Goal: Task Accomplishment & Management: Manage account settings

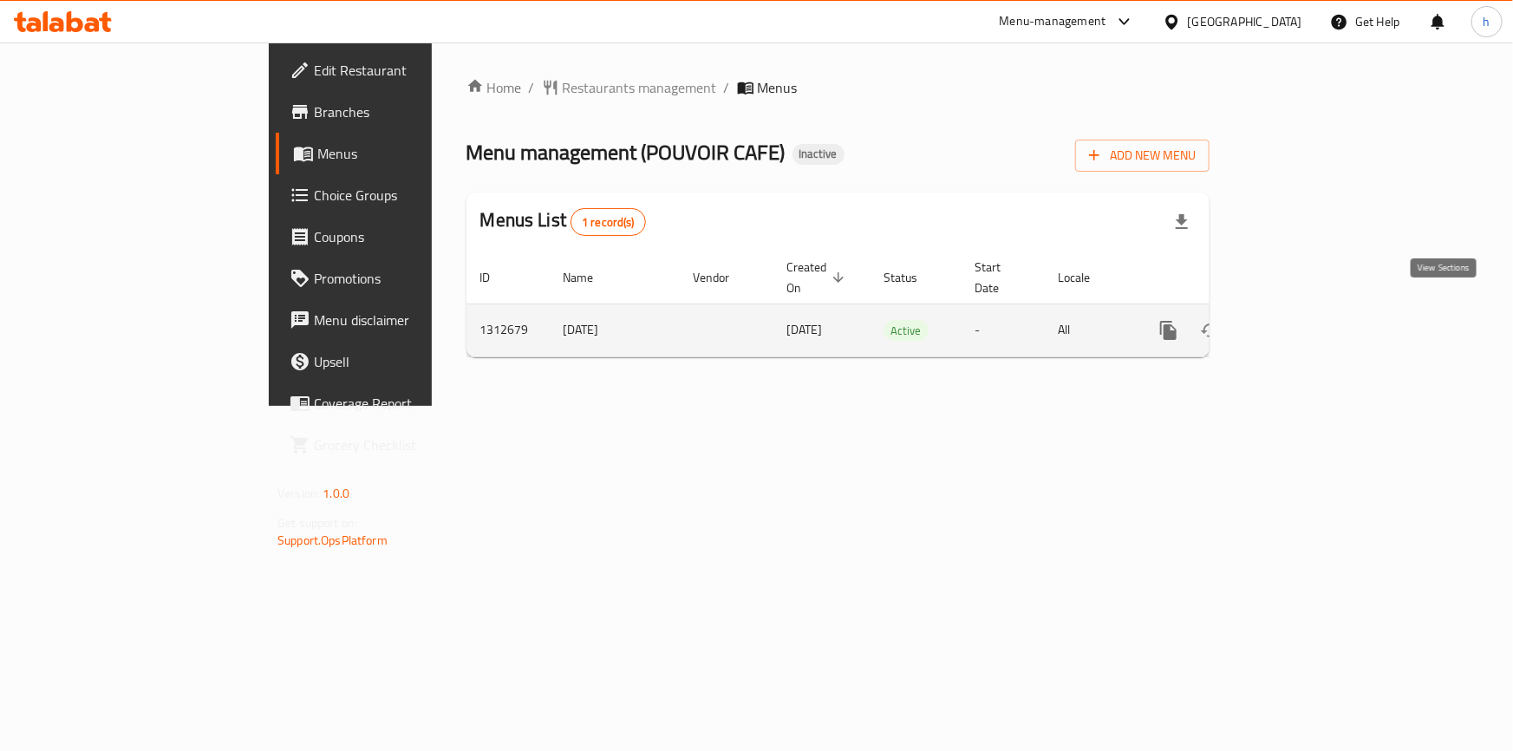
click at [1304, 320] on icon "enhanced table" at bounding box center [1294, 330] width 21 height 21
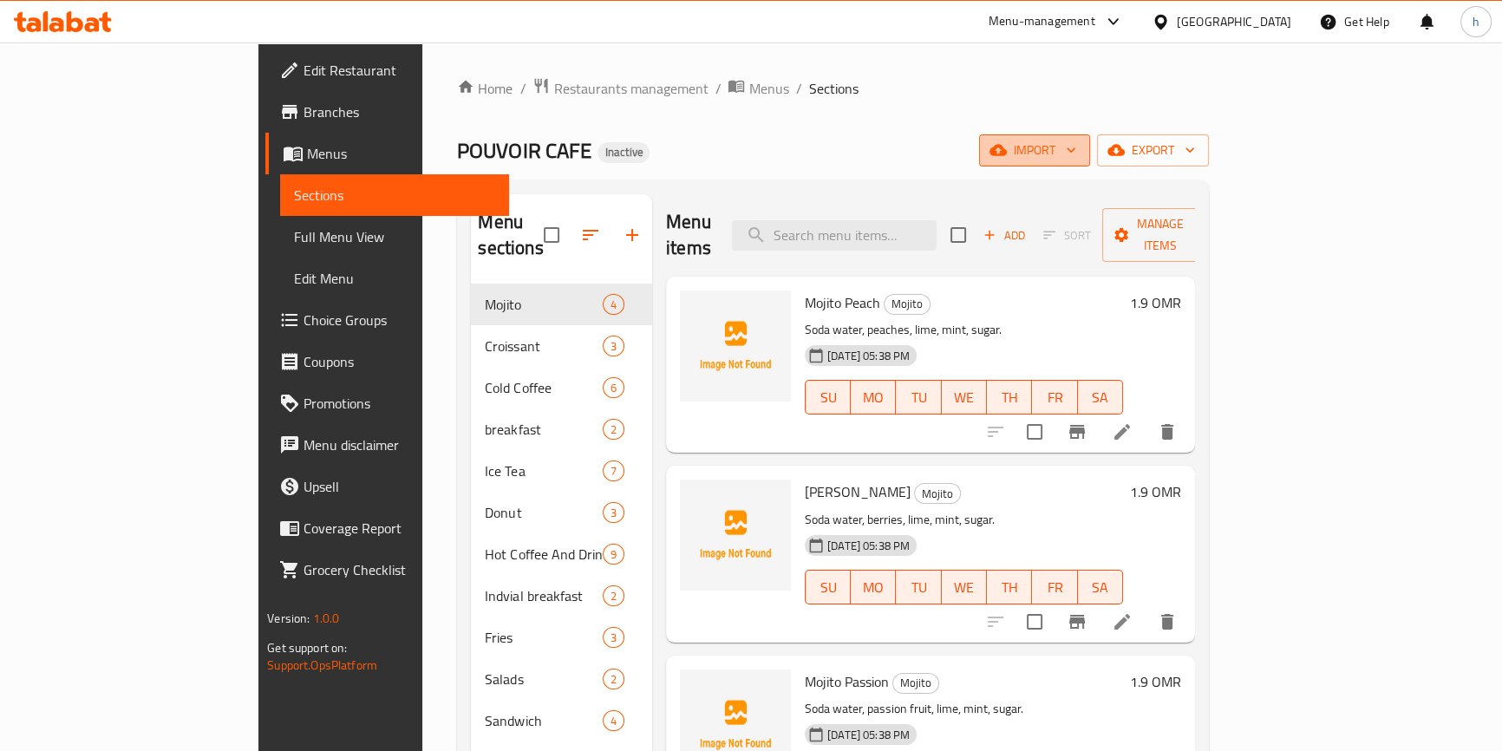
click at [1076, 154] on span "import" at bounding box center [1034, 151] width 83 height 22
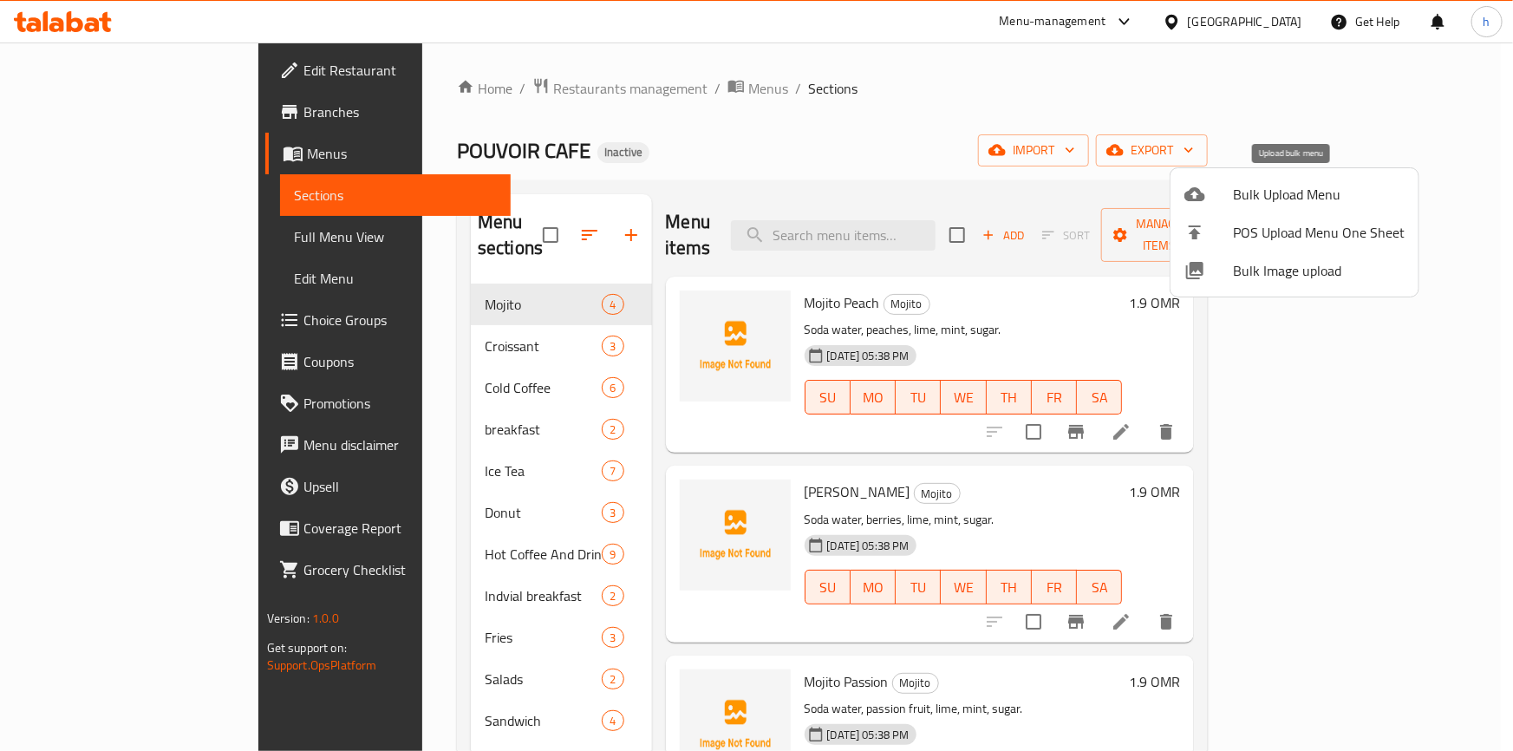
click at [1287, 186] on span "Bulk Upload Menu" at bounding box center [1319, 194] width 172 height 21
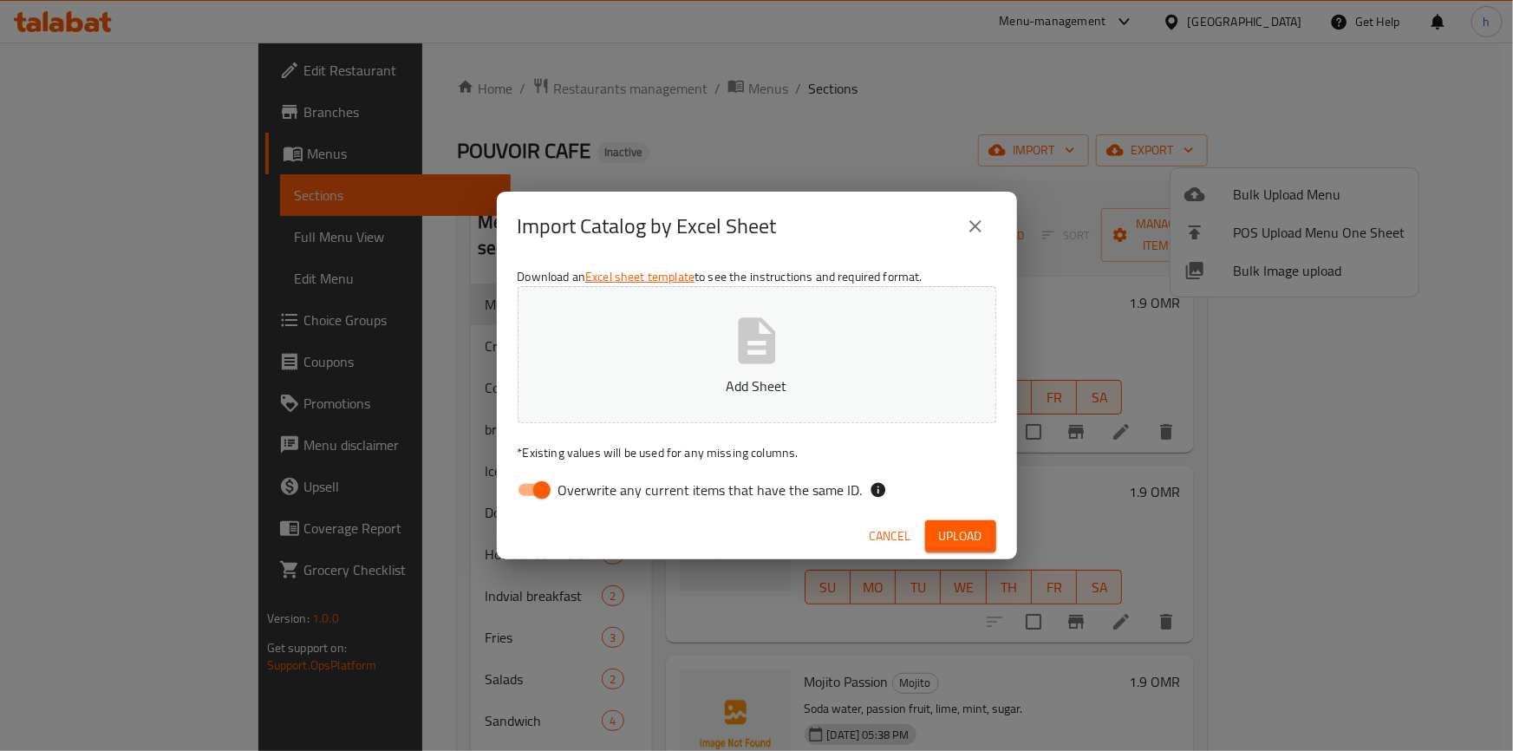
click at [550, 486] on input "Overwrite any current items that have the same ID." at bounding box center [542, 490] width 99 height 33
checkbox input "false"
click at [951, 539] on span "Upload" at bounding box center [960, 537] width 43 height 22
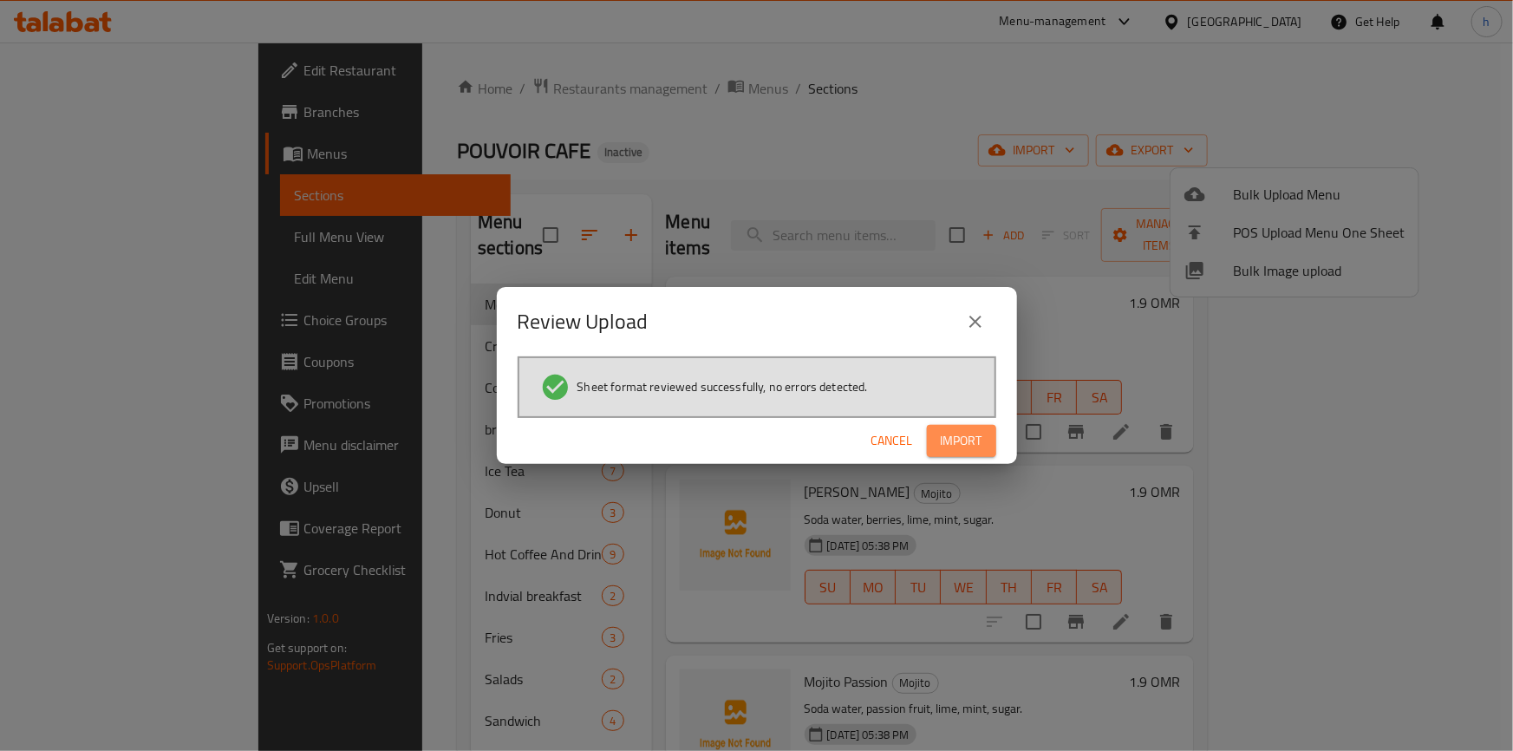
click at [965, 442] on span "Import" at bounding box center [962, 441] width 42 height 22
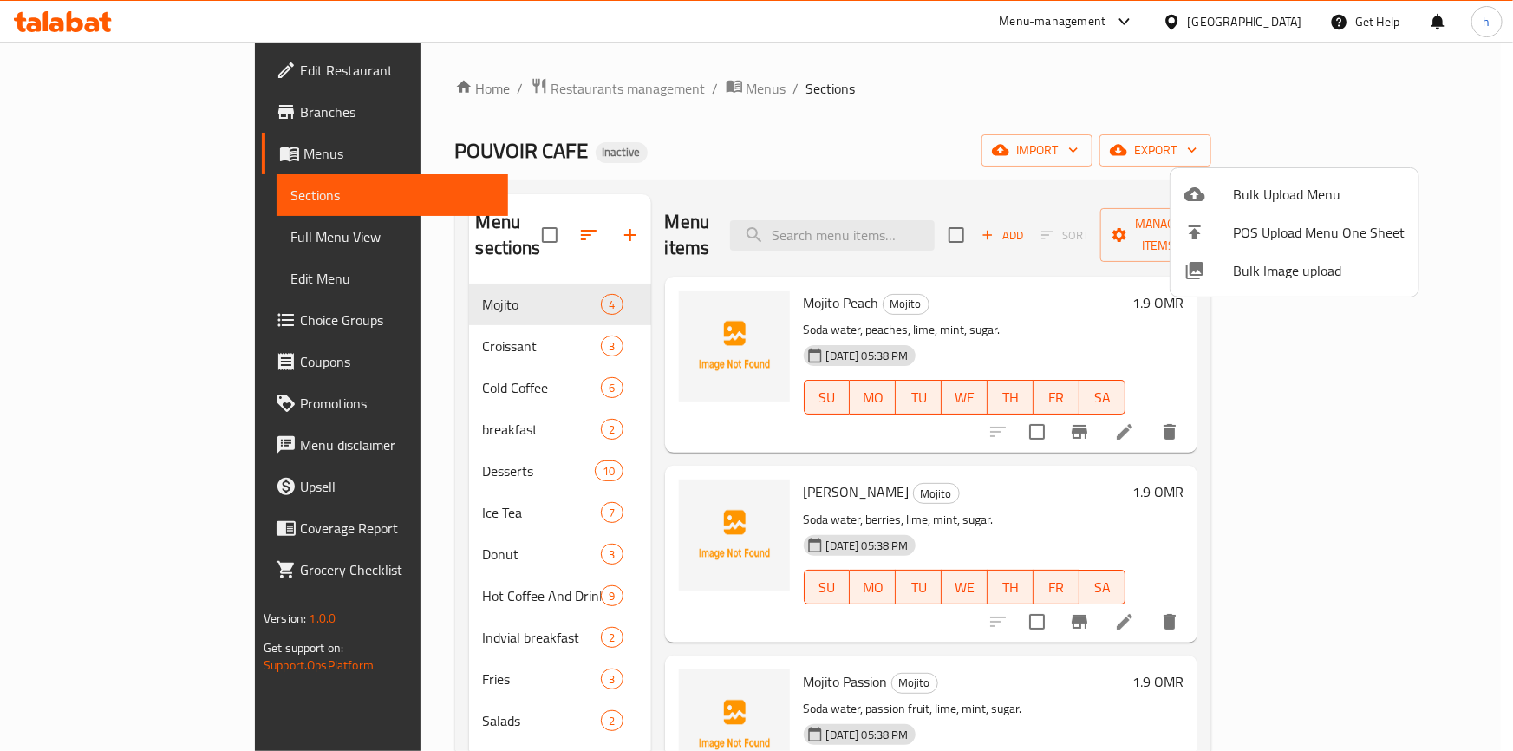
click at [169, 233] on div at bounding box center [756, 375] width 1513 height 751
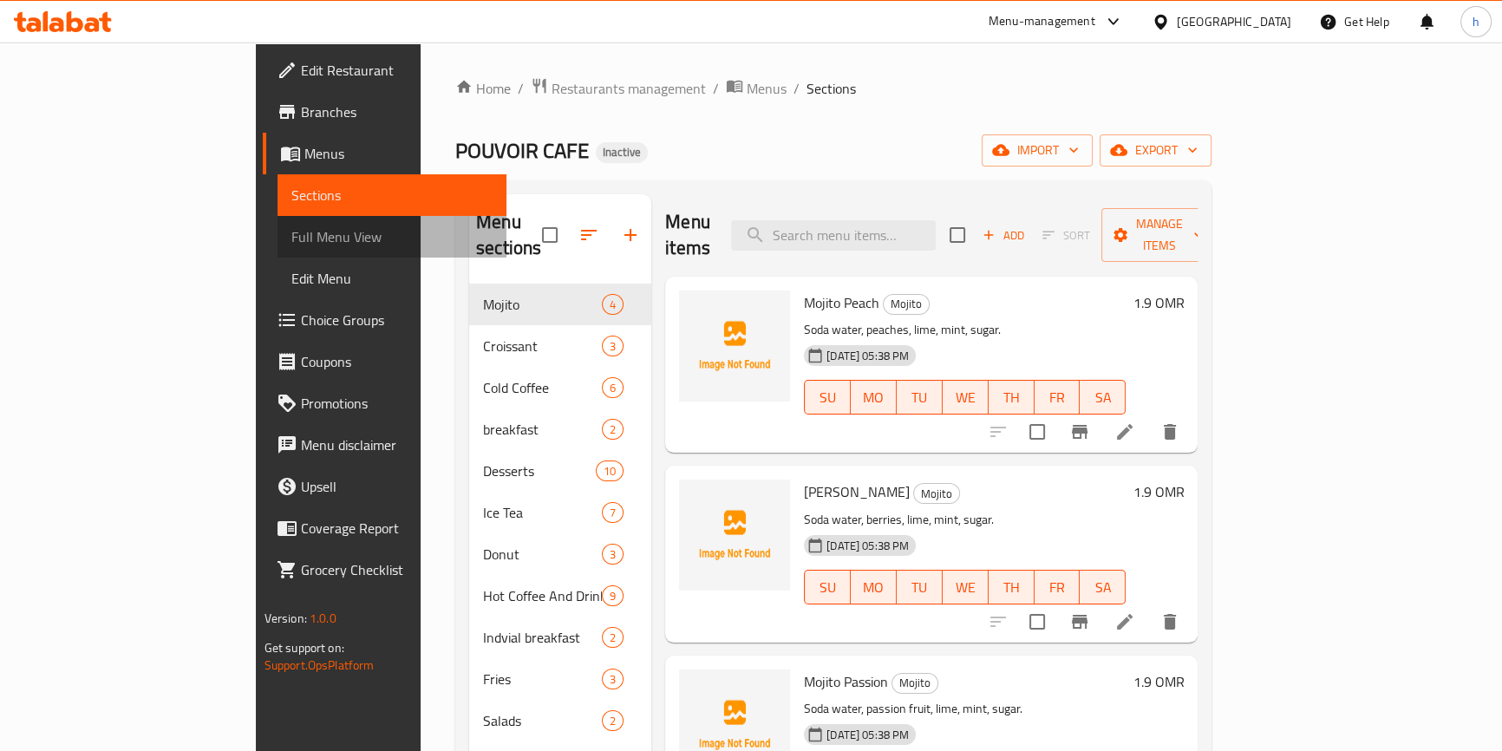
click at [291, 233] on span "Full Menu View" at bounding box center [391, 236] width 201 height 21
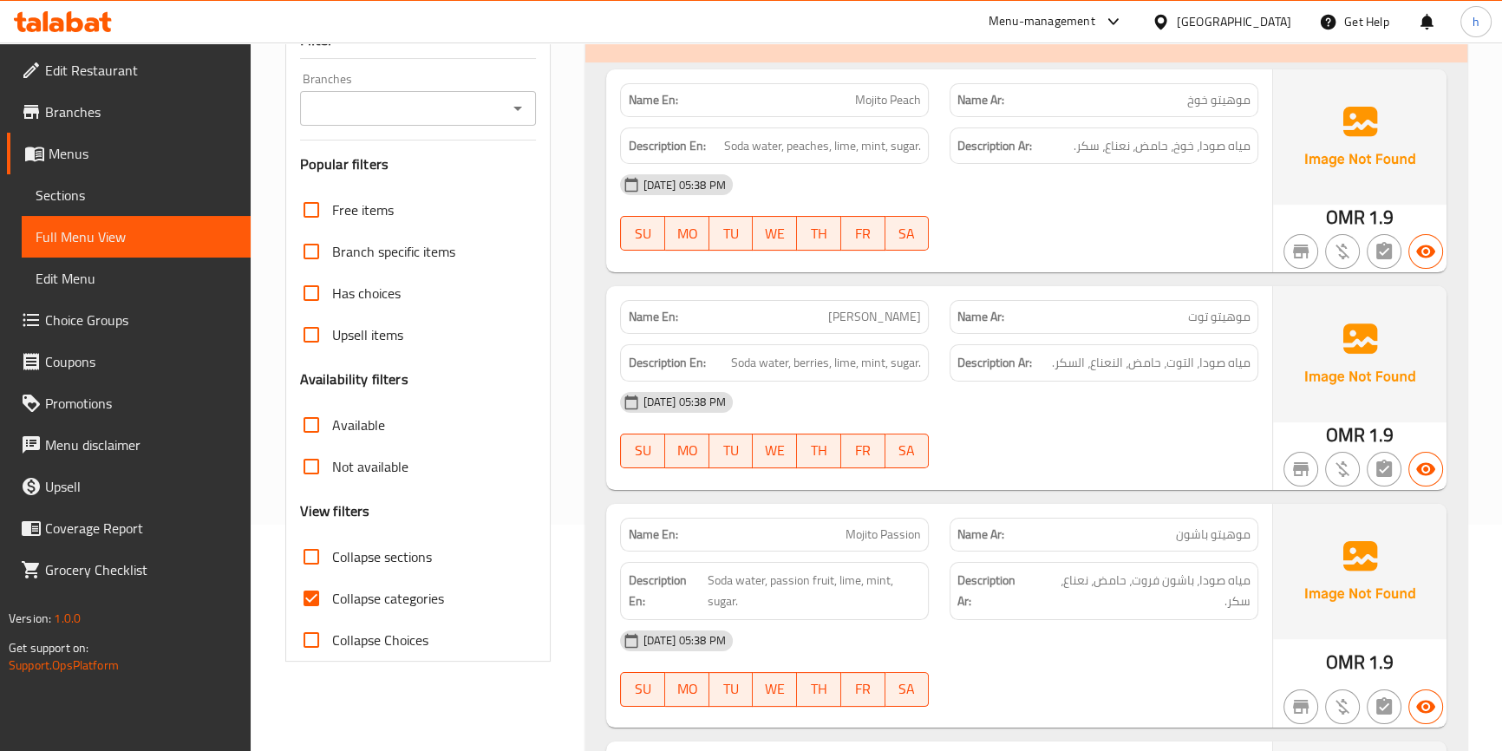
scroll to position [315, 0]
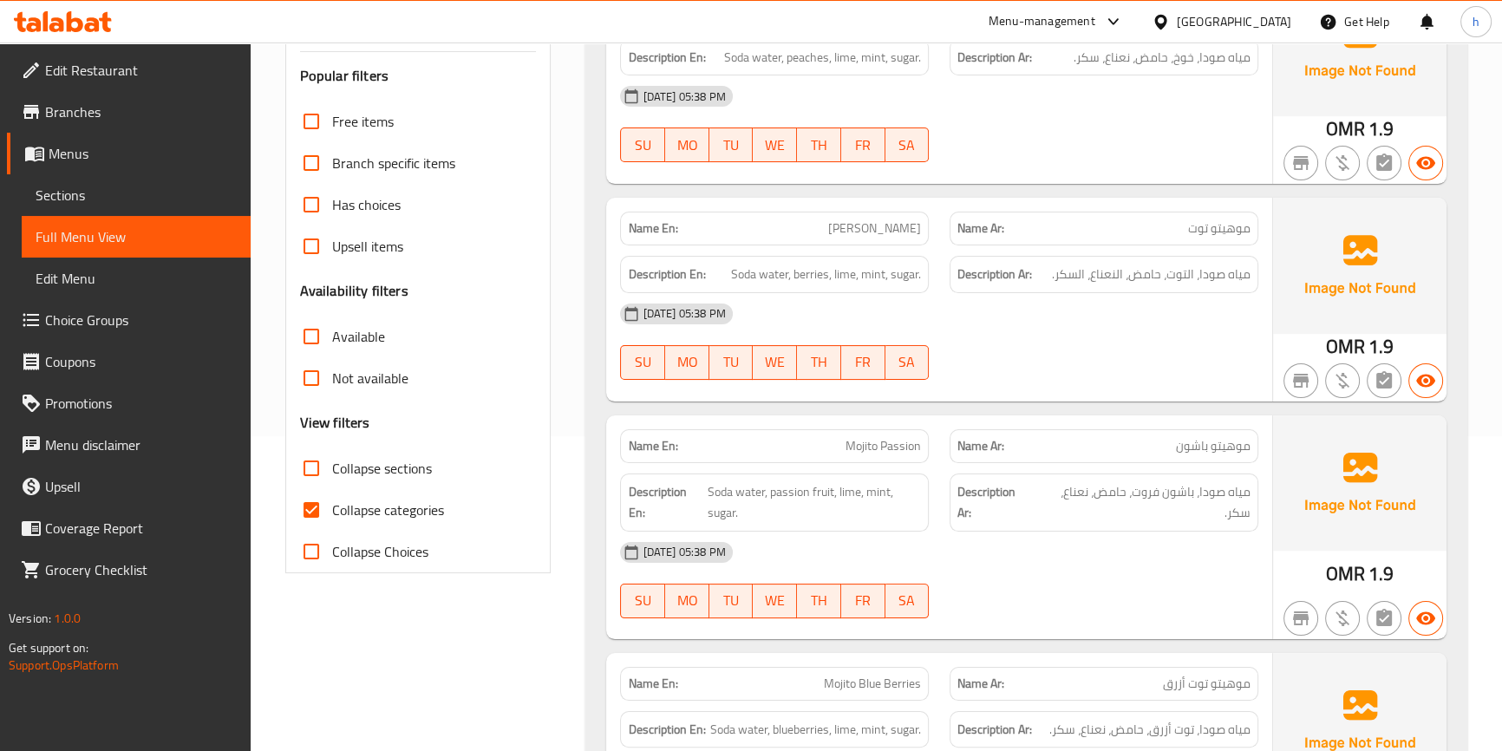
click at [403, 512] on span "Collapse categories" at bounding box center [388, 510] width 112 height 21
click at [332, 512] on input "Collapse categories" at bounding box center [312, 510] width 42 height 42
checkbox input "false"
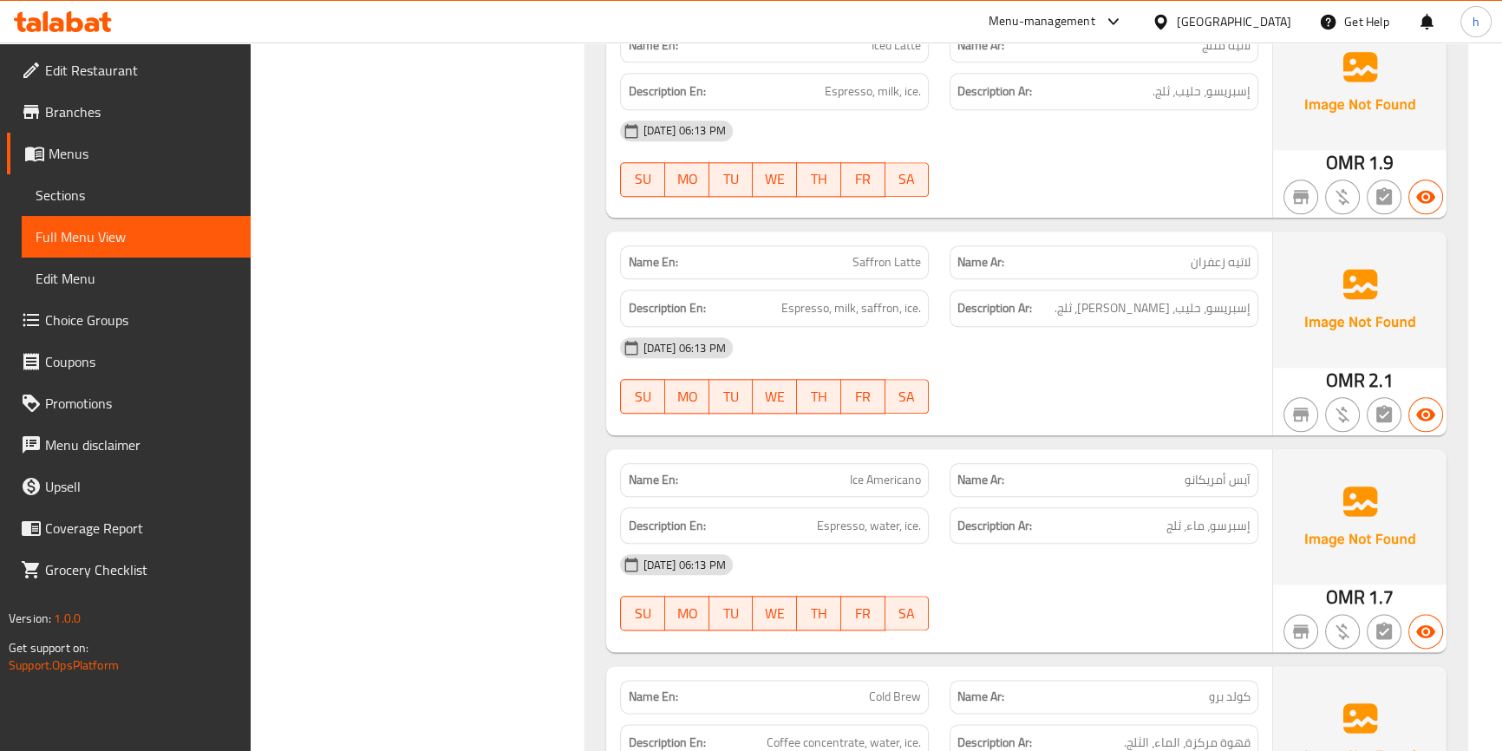
scroll to position [2251, 0]
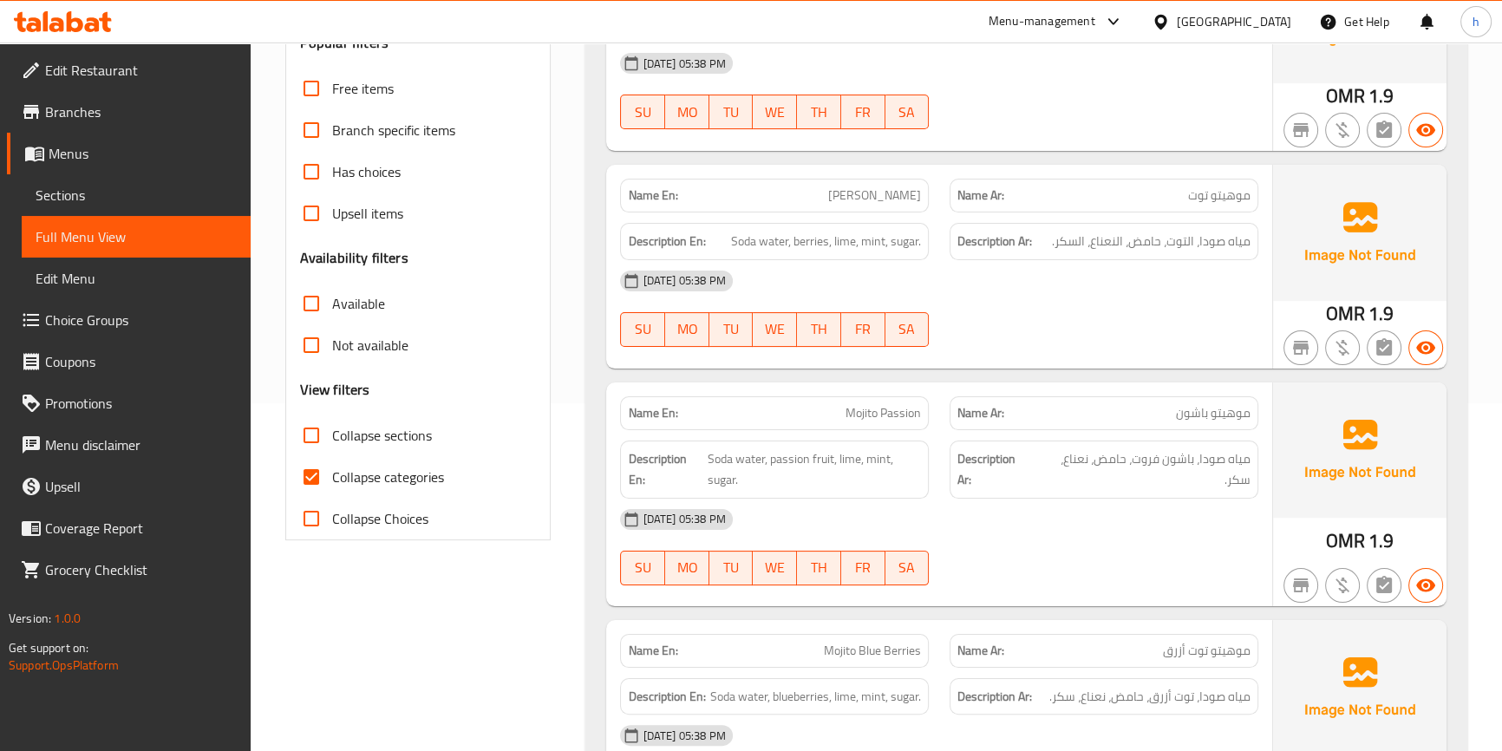
scroll to position [394, 0]
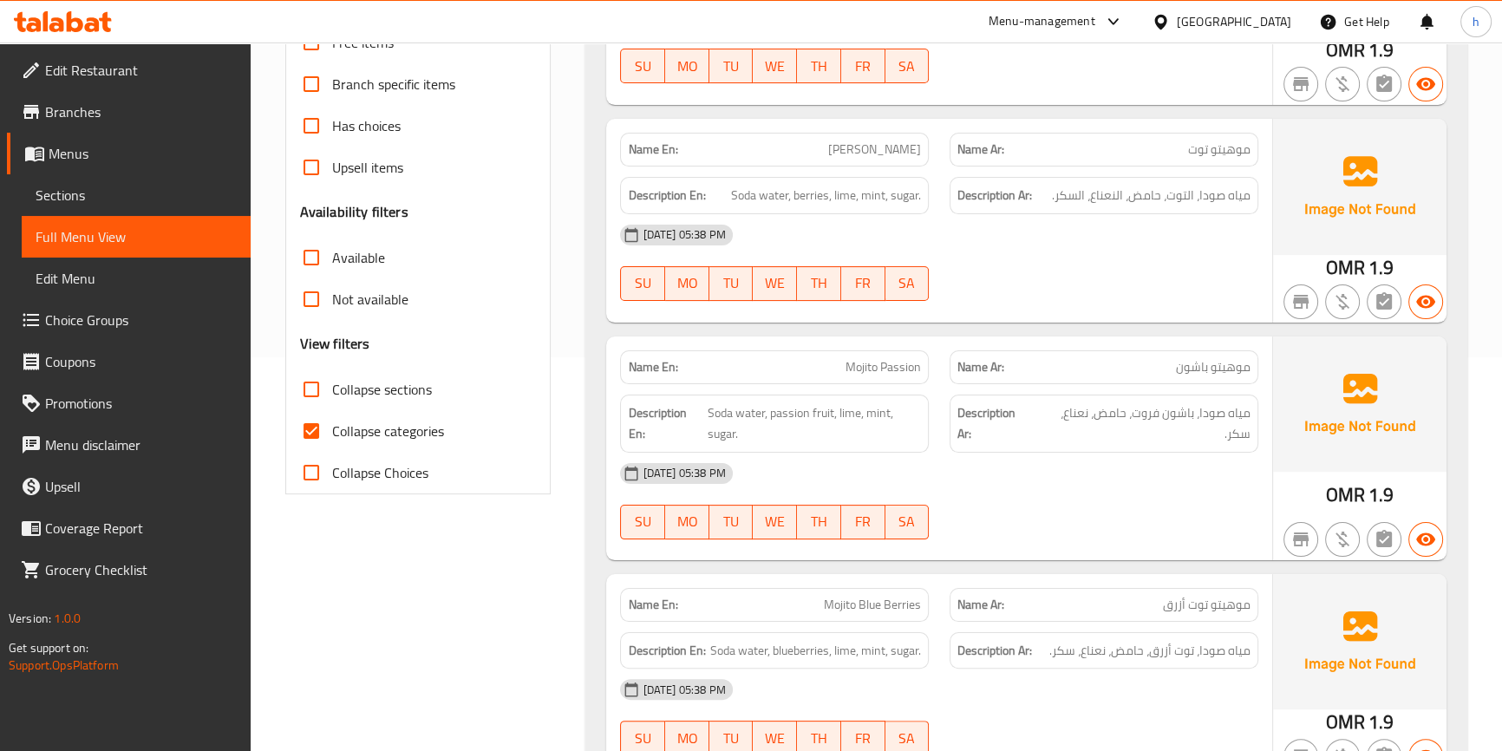
click at [372, 422] on span "Collapse categories" at bounding box center [388, 431] width 112 height 21
click at [332, 422] on input "Collapse categories" at bounding box center [312, 431] width 42 height 42
checkbox input "false"
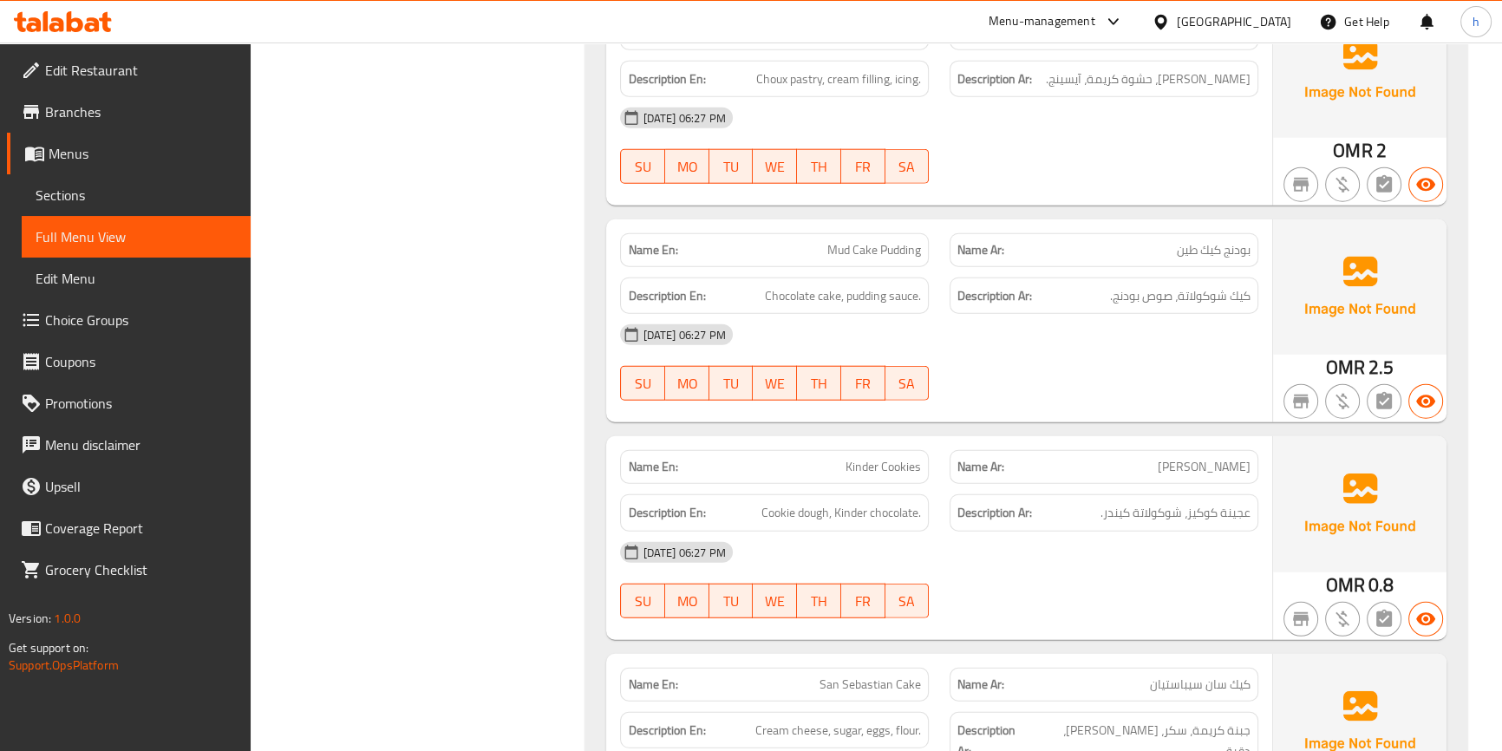
scroll to position [5588, 0]
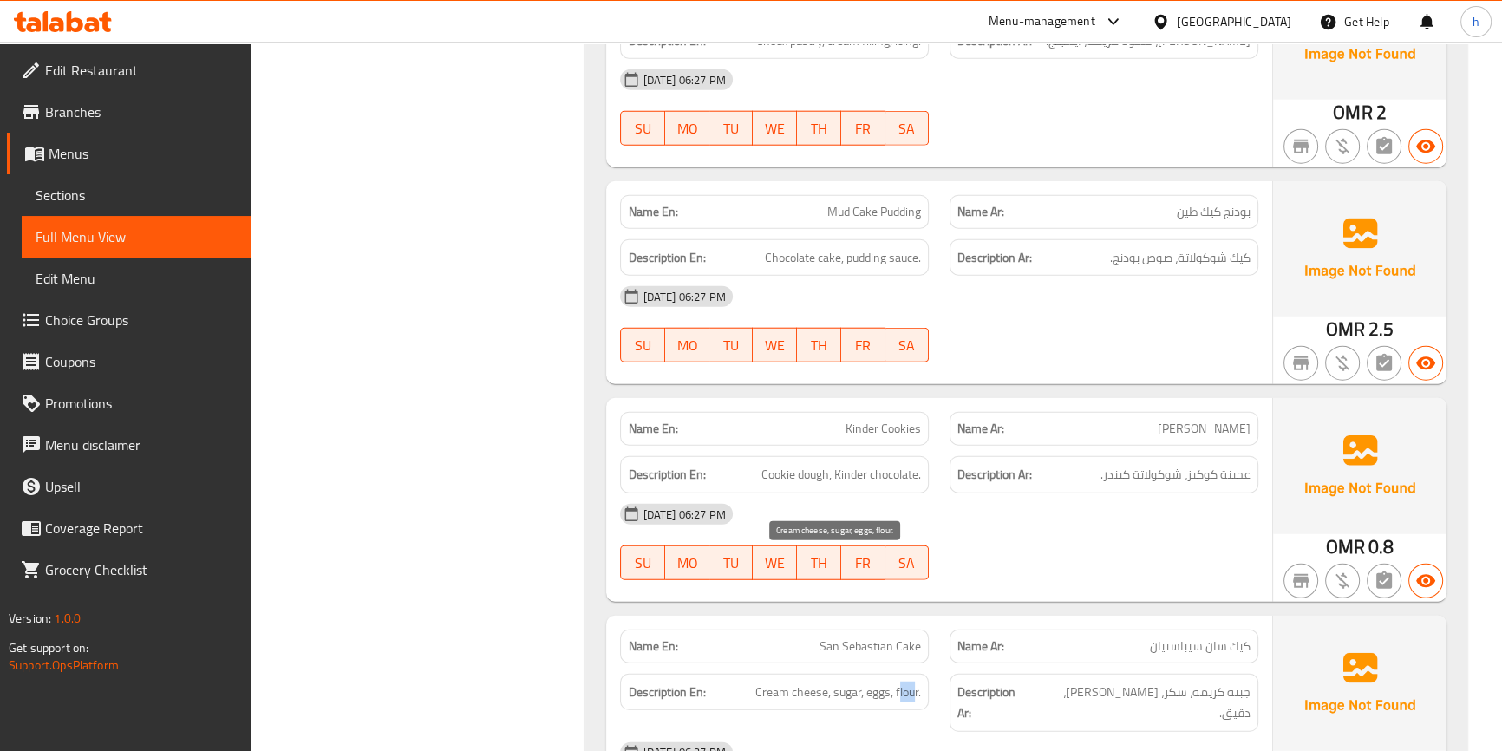
drag, startPoint x: 916, startPoint y: 561, endPoint x: 899, endPoint y: 565, distance: 17.0
click at [899, 682] on span "Cream cheese, sugar, eggs, flour." at bounding box center [838, 693] width 166 height 22
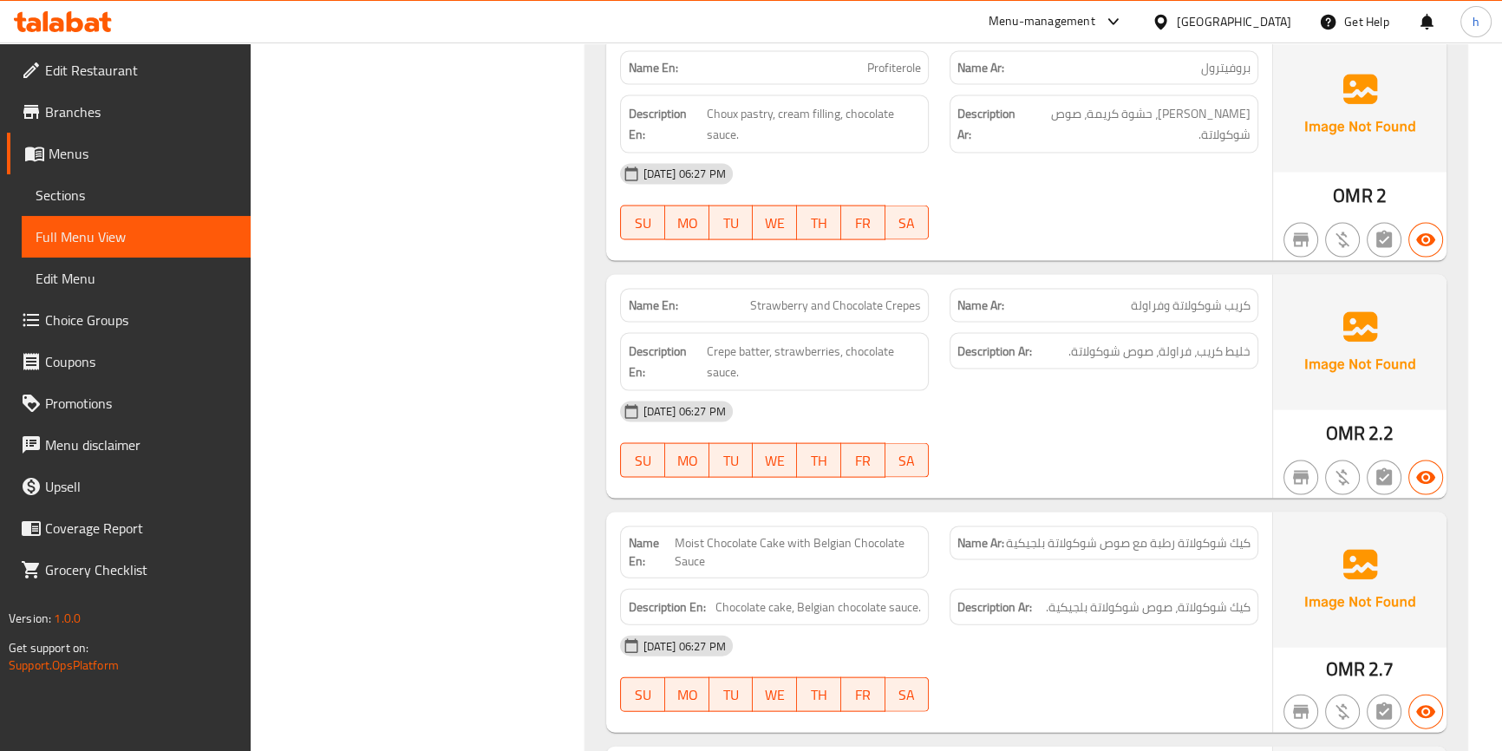
scroll to position [4327, 0]
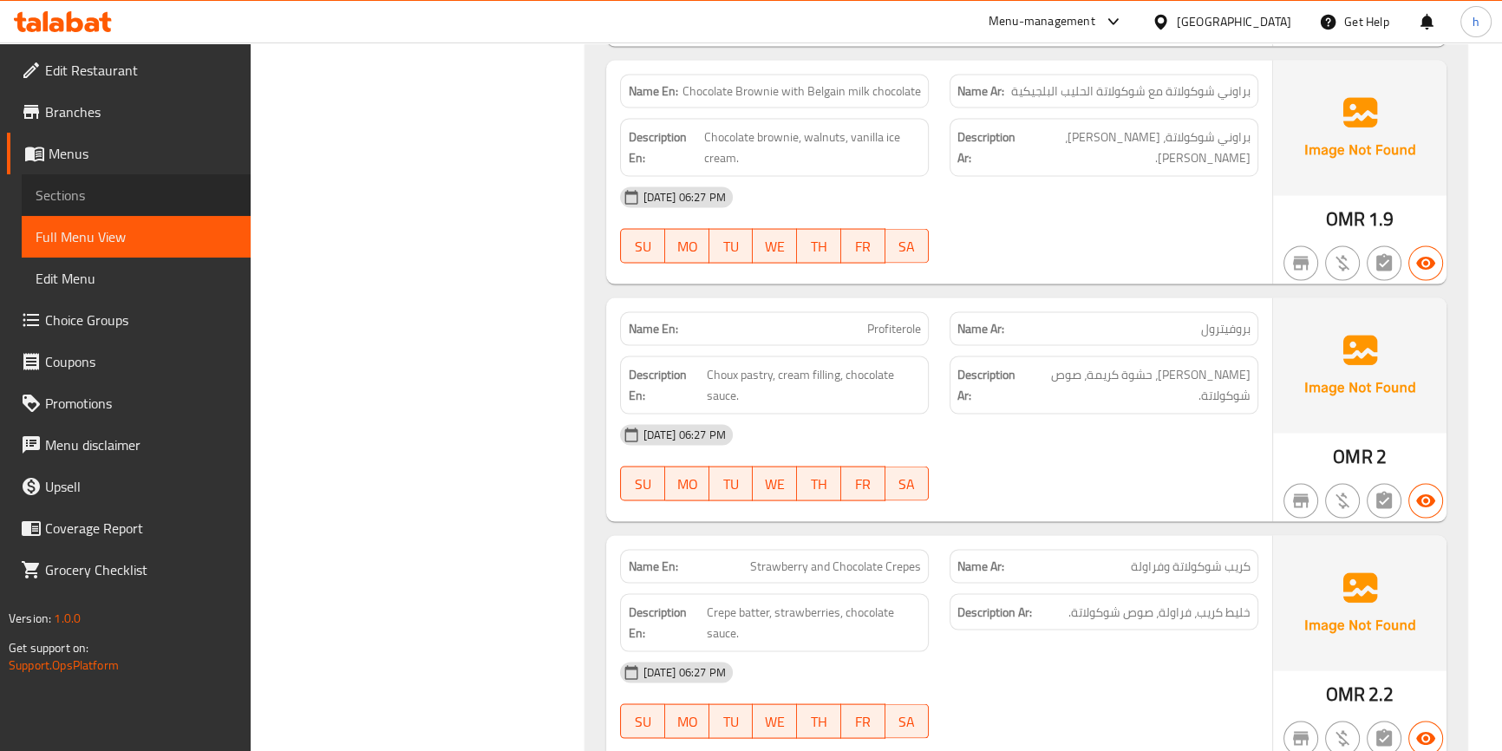
click at [147, 188] on span "Sections" at bounding box center [136, 195] width 201 height 21
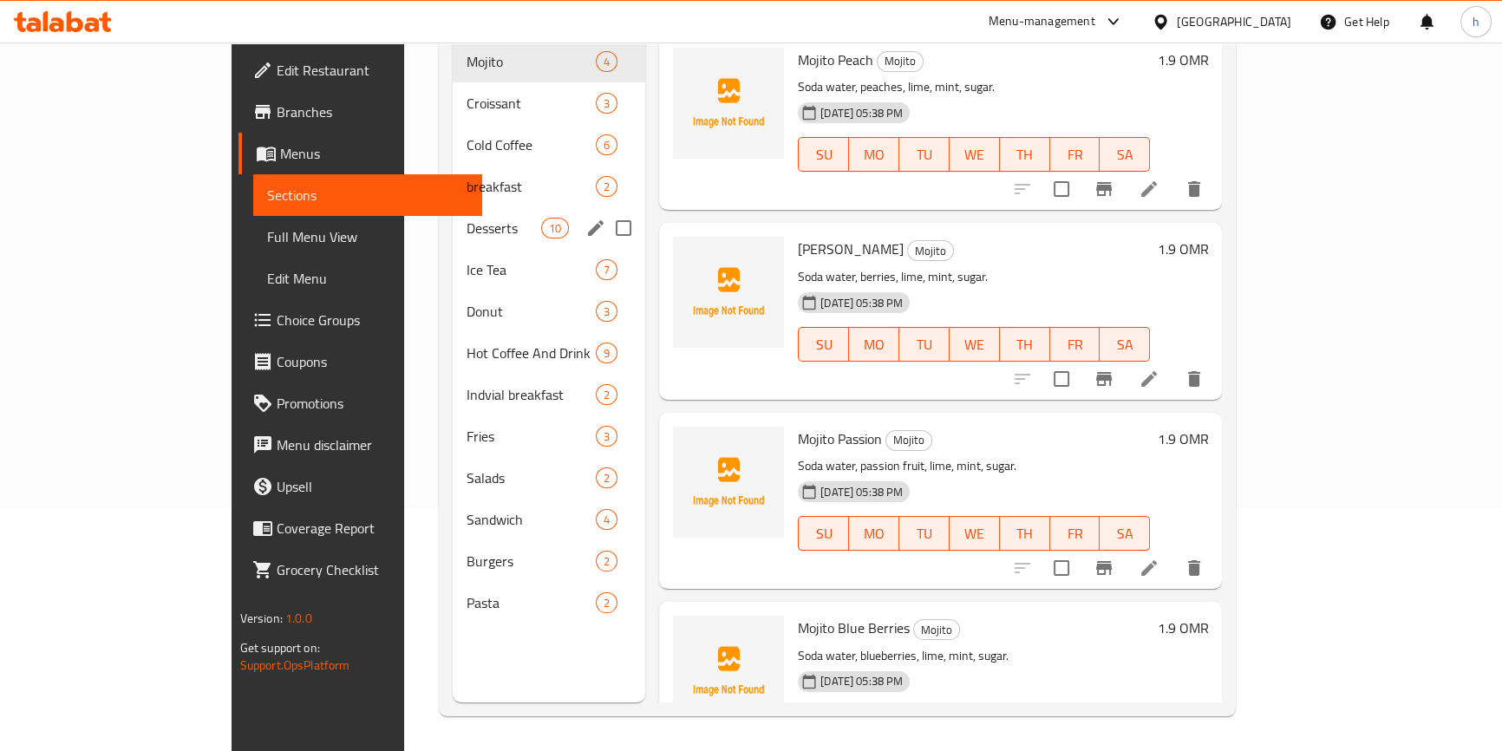
click at [605, 210] on input "Menu sections" at bounding box center [623, 228] width 36 height 36
checkbox input "true"
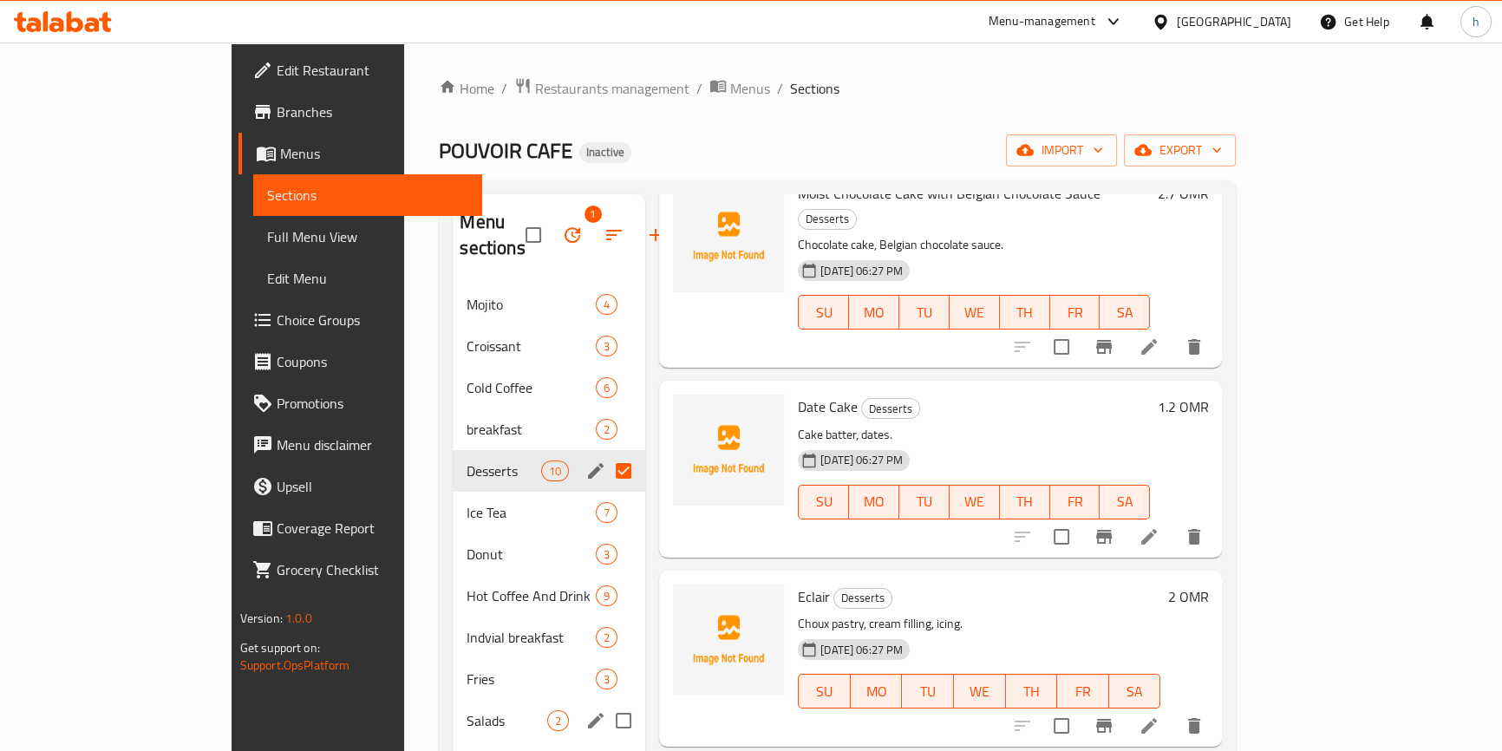
scroll to position [243, 0]
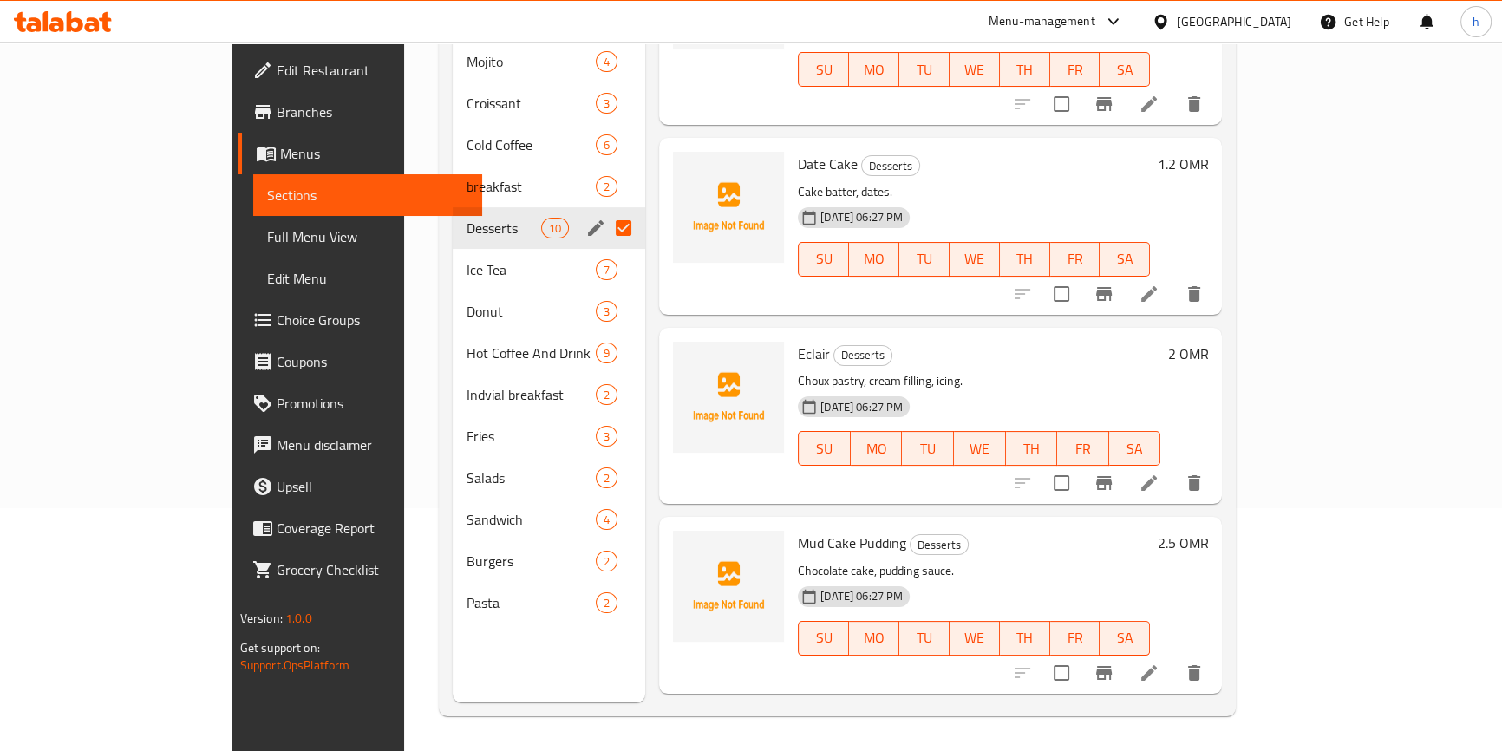
click at [267, 228] on span "Full Menu View" at bounding box center [367, 236] width 201 height 21
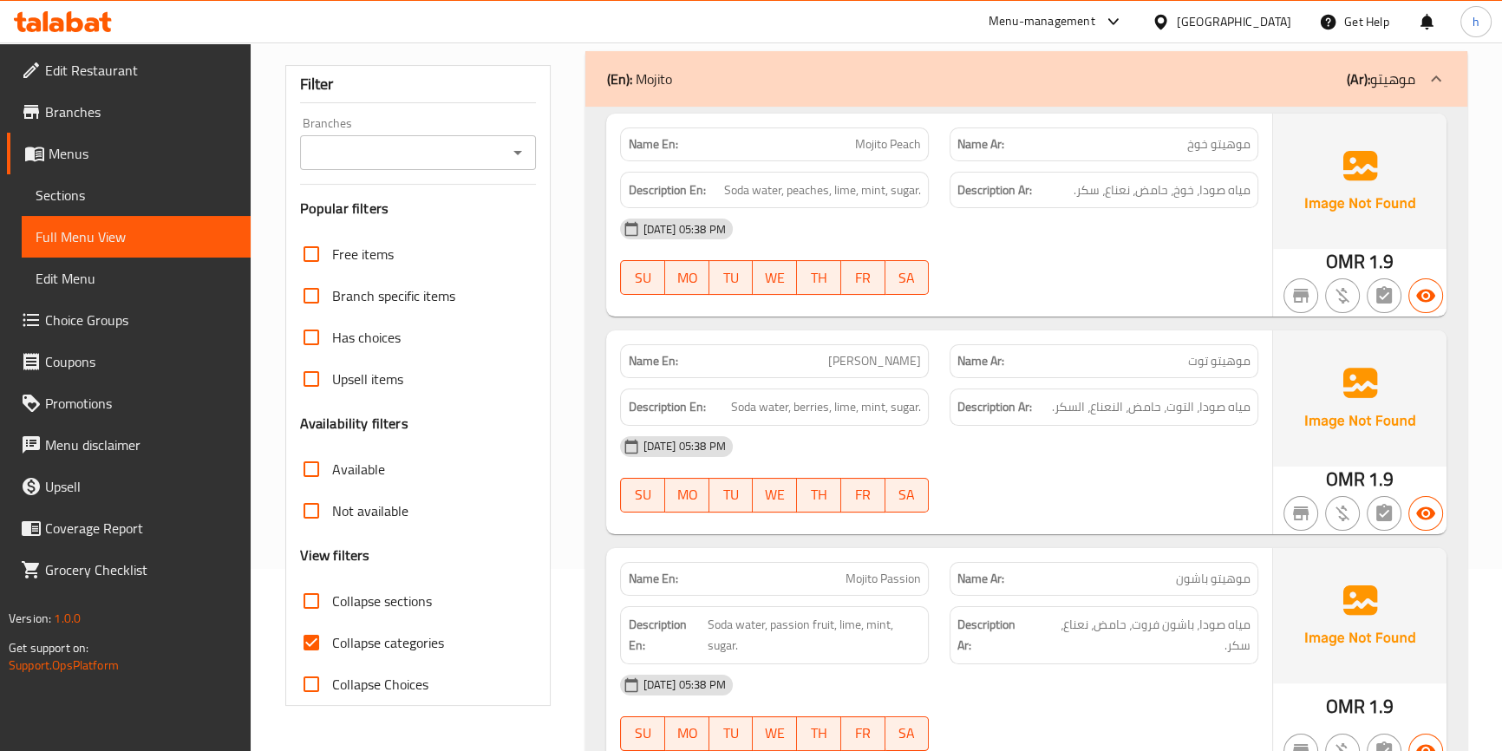
scroll to position [394, 0]
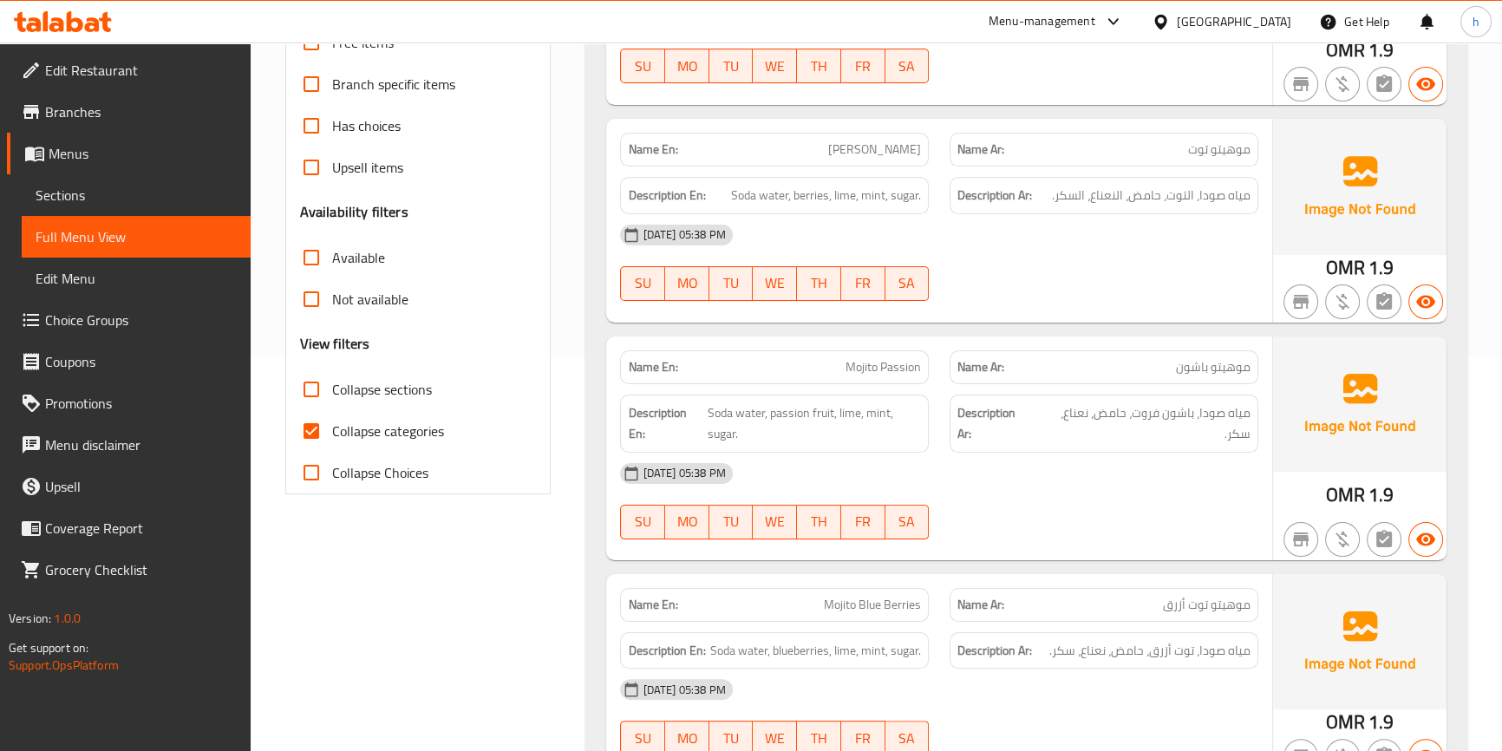
click at [321, 433] on input "Collapse categories" at bounding box center [312, 431] width 42 height 42
checkbox input "false"
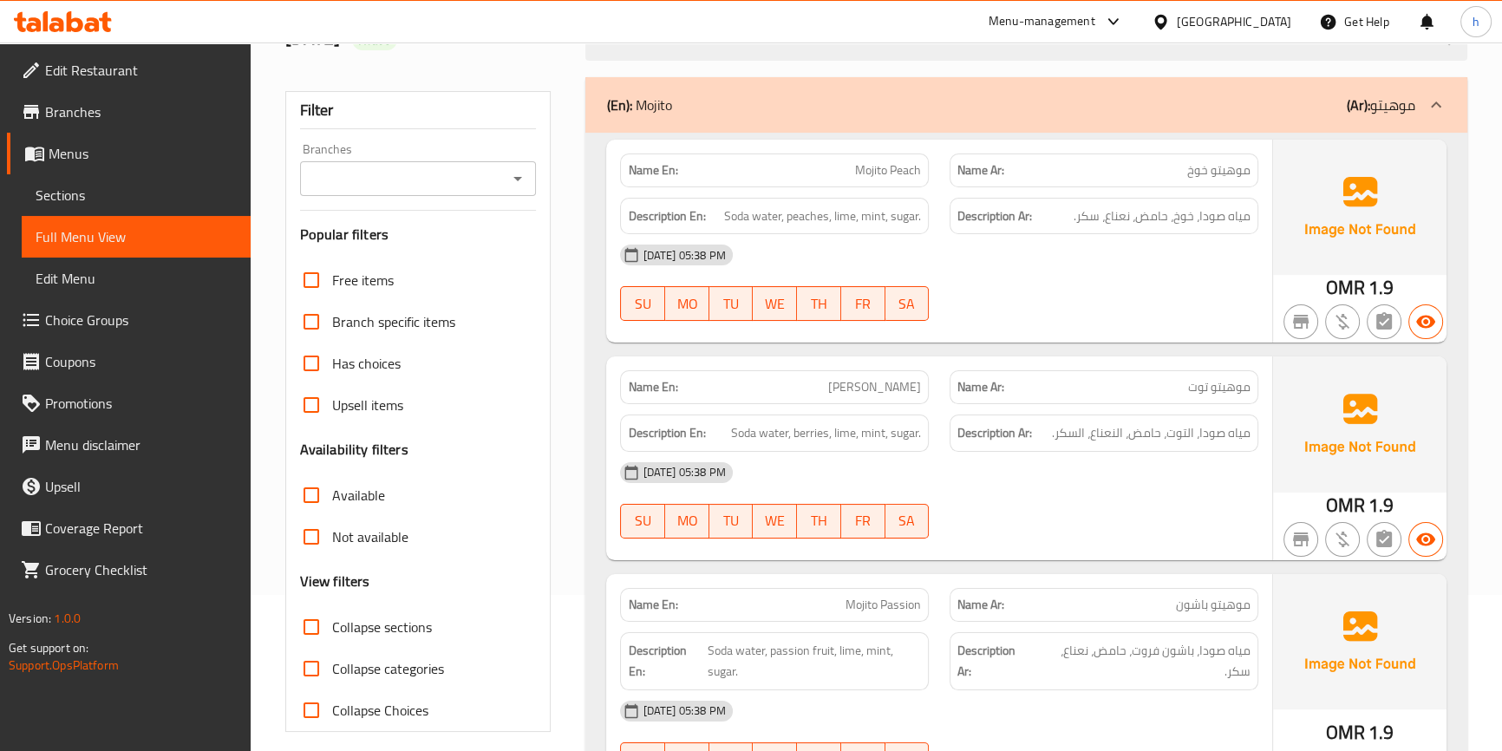
scroll to position [157, 0]
click at [318, 620] on input "Collapse sections" at bounding box center [312, 626] width 42 height 42
checkbox input "true"
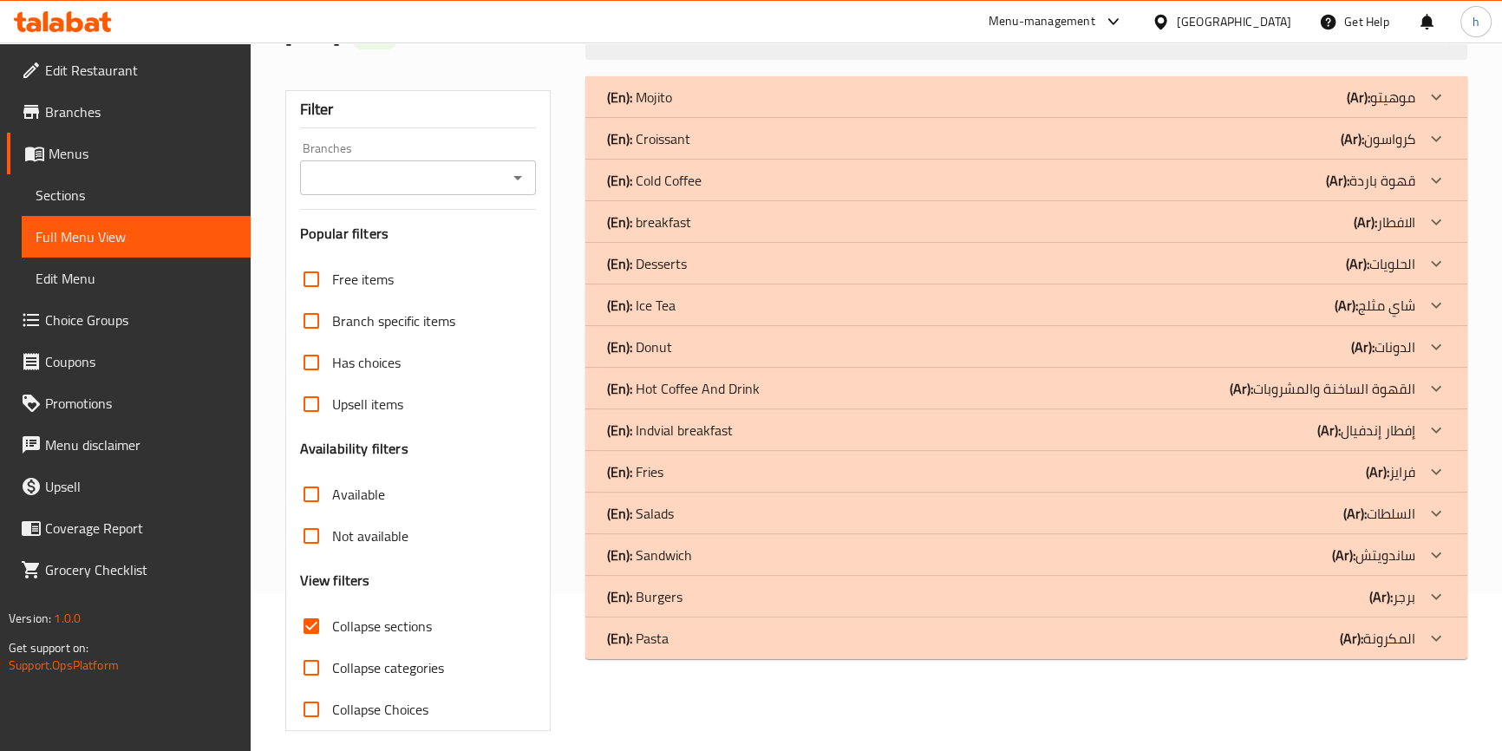
click at [1422, 255] on div at bounding box center [1436, 264] width 42 height 42
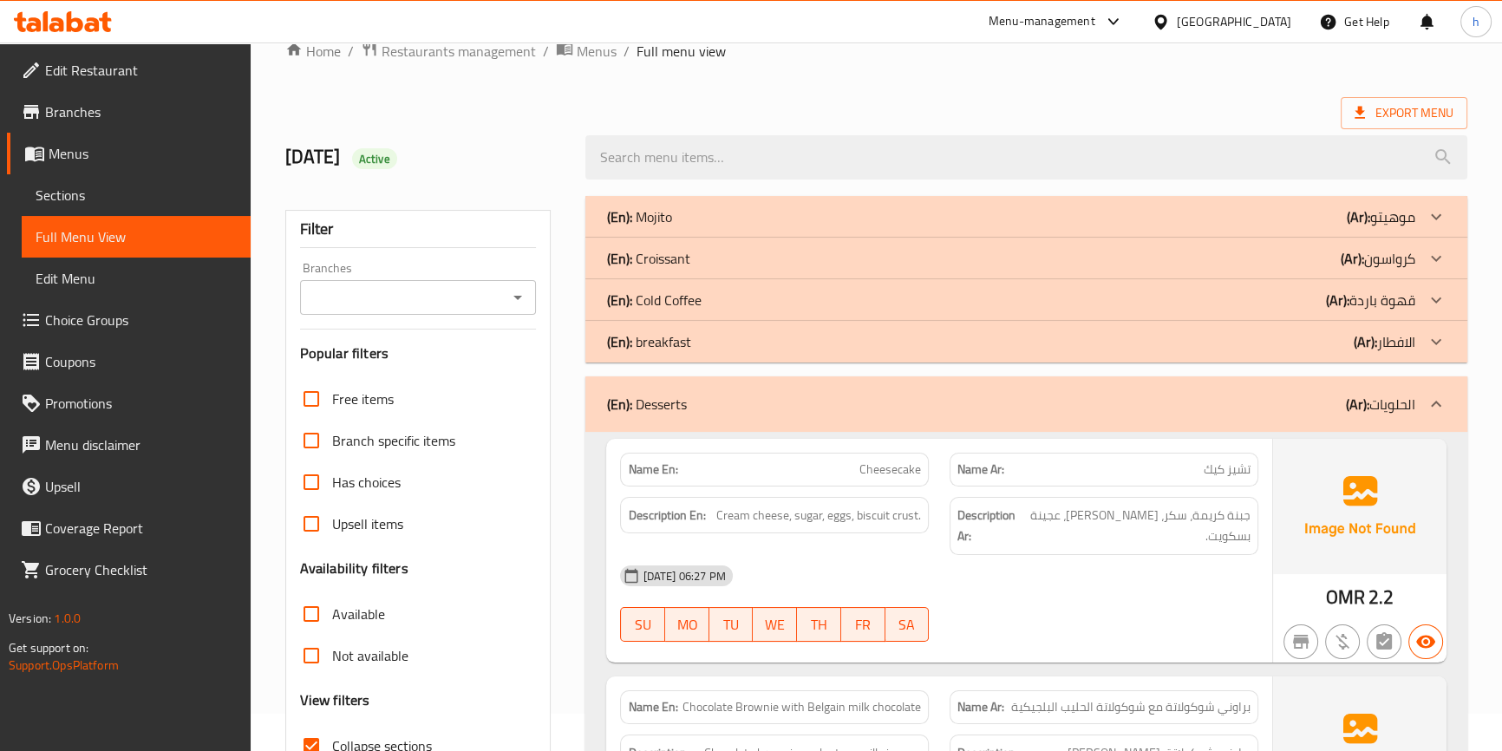
scroll to position [0, 0]
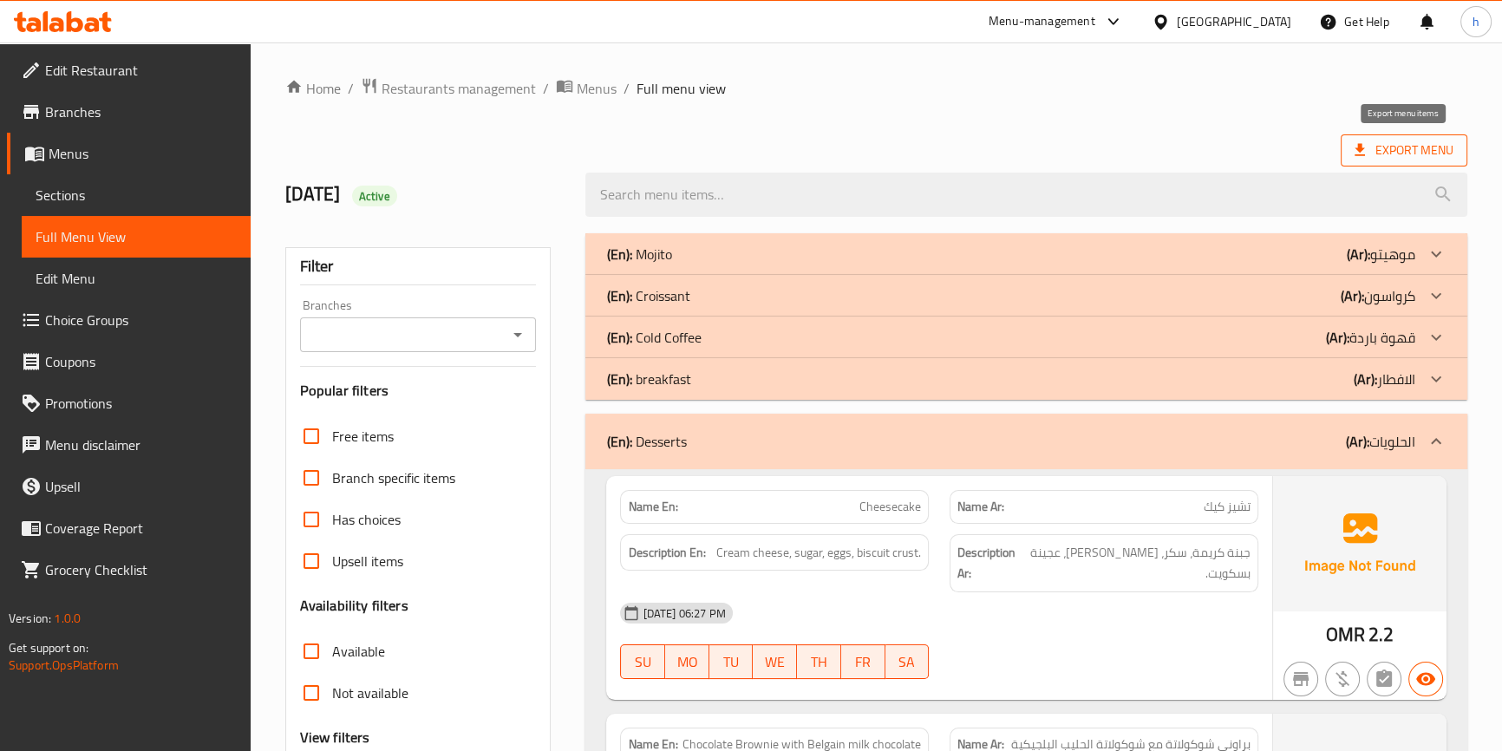
click at [1382, 147] on span "Export Menu" at bounding box center [1404, 151] width 99 height 22
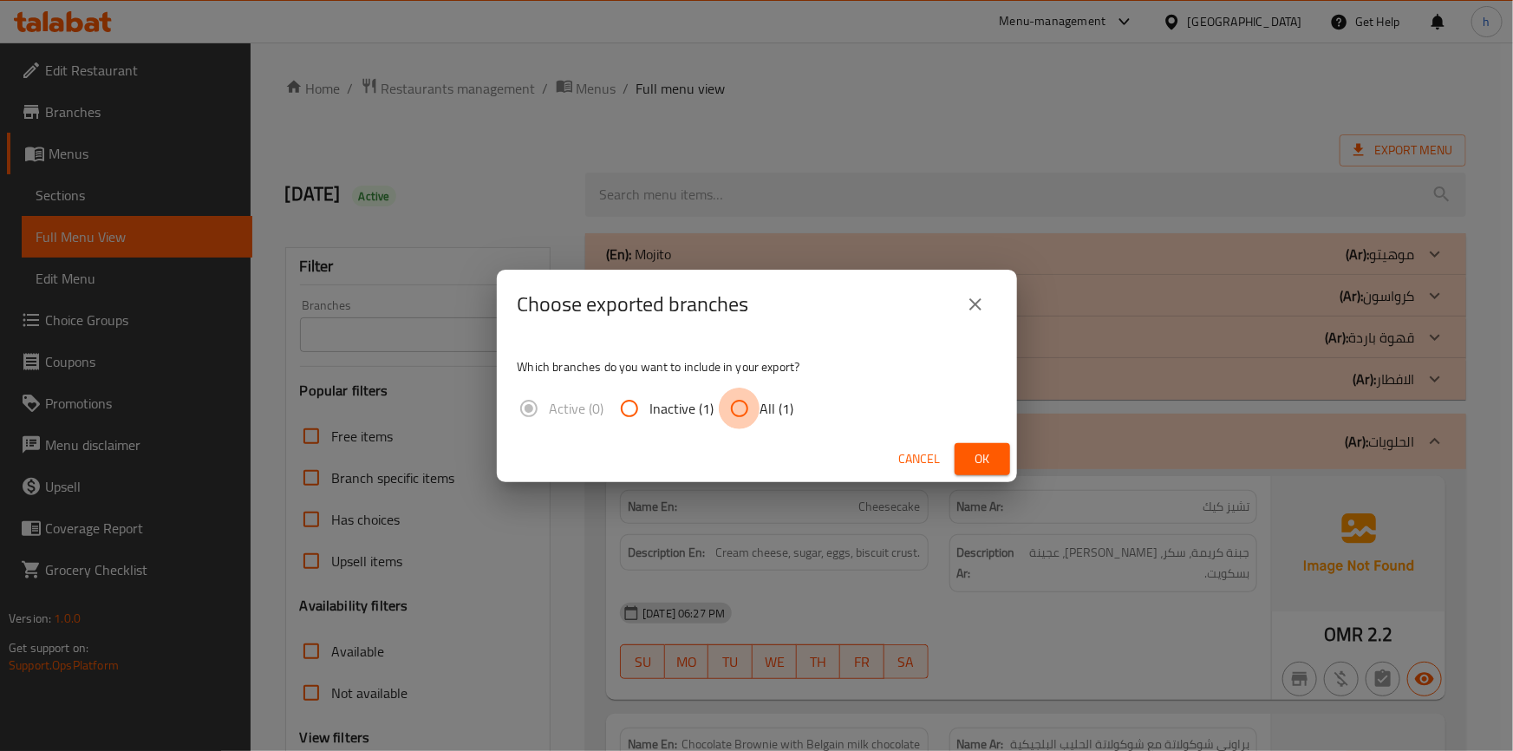
click at [752, 405] on input "All (1)" at bounding box center [740, 409] width 42 height 42
radio input "true"
click at [975, 462] on span "Ok" at bounding box center [983, 459] width 28 height 22
